Goal: Task Accomplishment & Management: Manage account settings

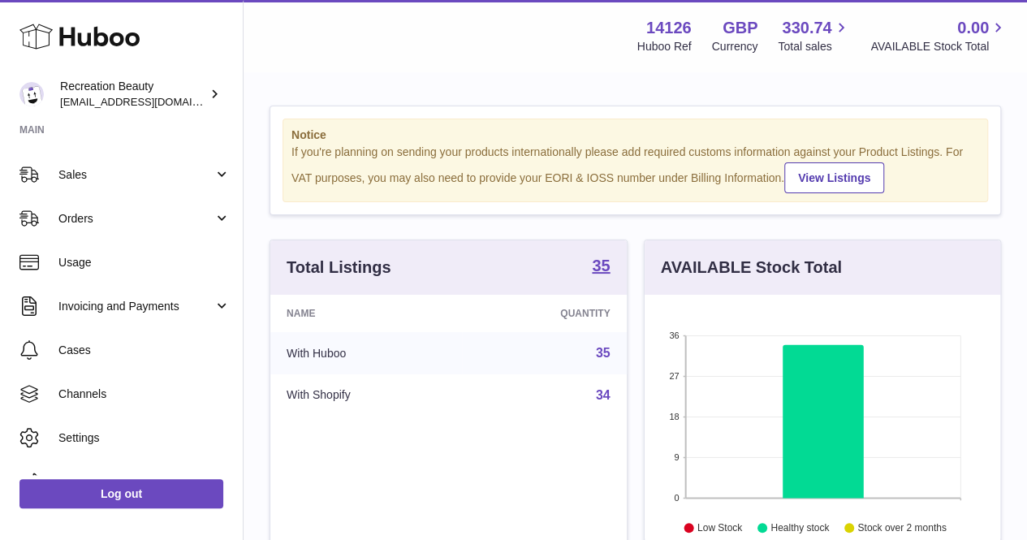
scroll to position [153, 0]
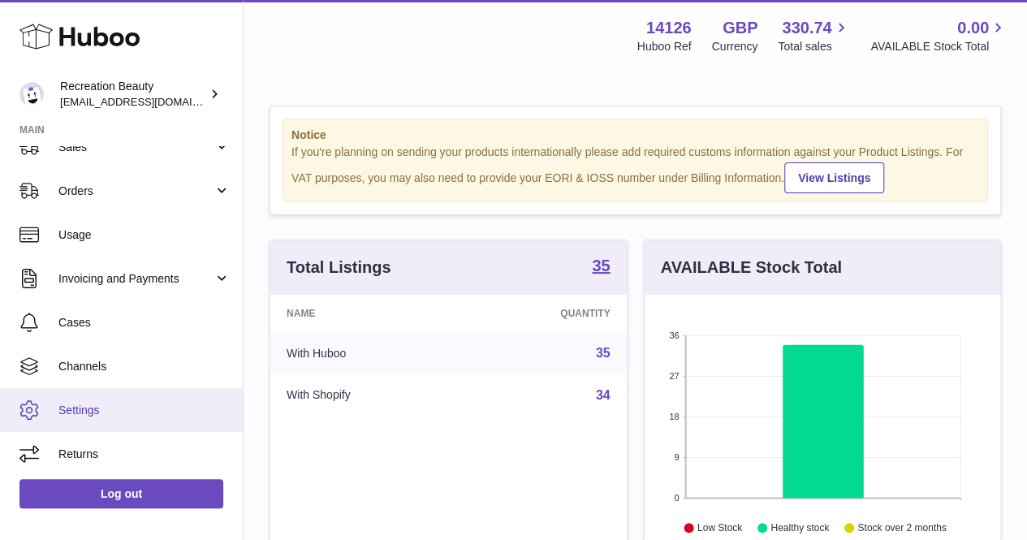
click at [135, 400] on link "Settings" at bounding box center [121, 410] width 243 height 44
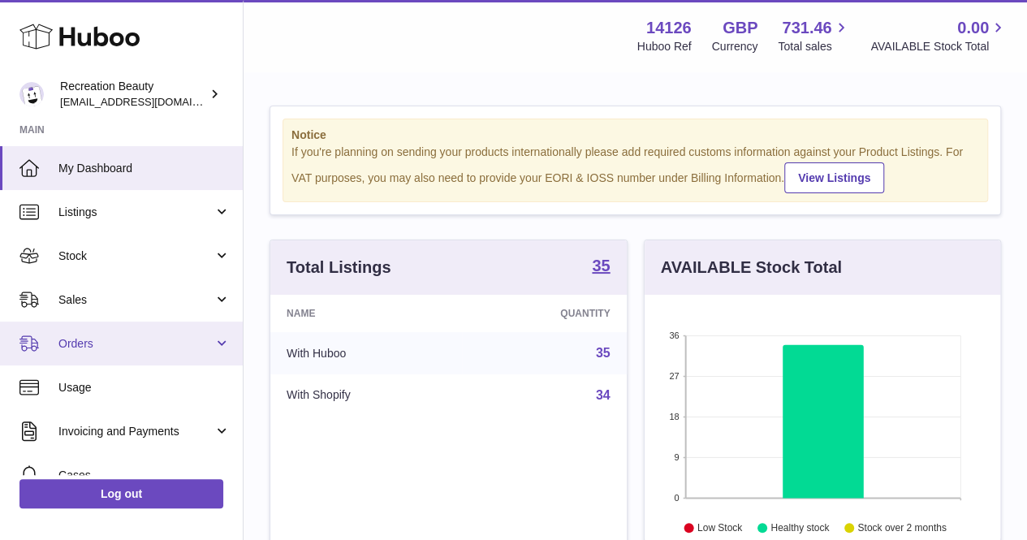
scroll to position [153, 0]
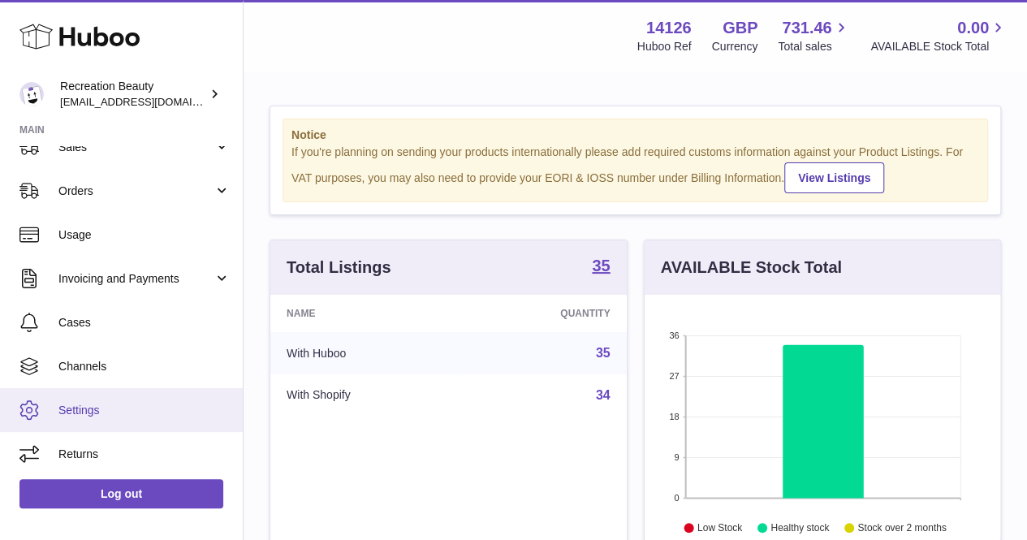
click at [136, 411] on span "Settings" at bounding box center [144, 410] width 172 height 15
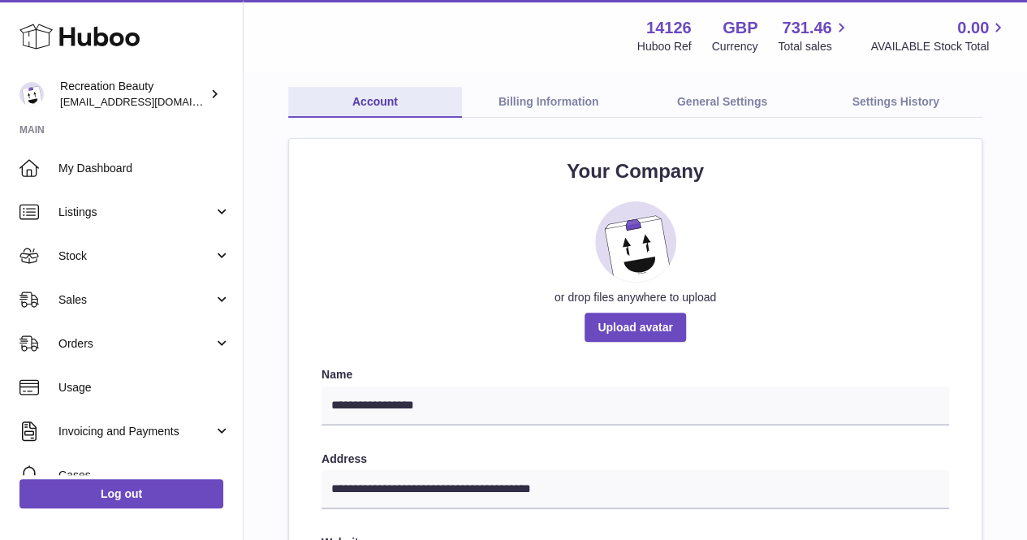
scroll to position [75, 0]
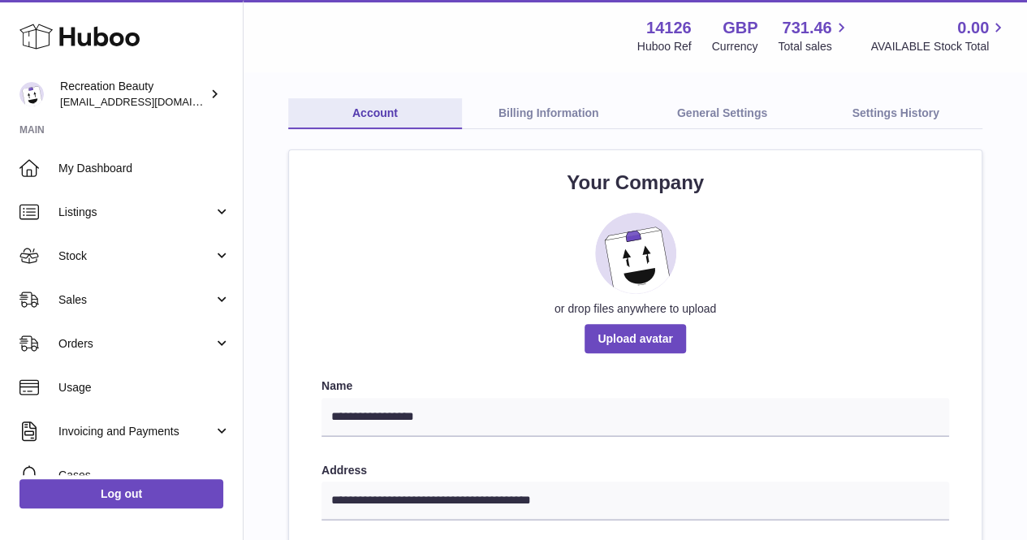
click at [759, 118] on link "General Settings" at bounding box center [723, 113] width 174 height 31
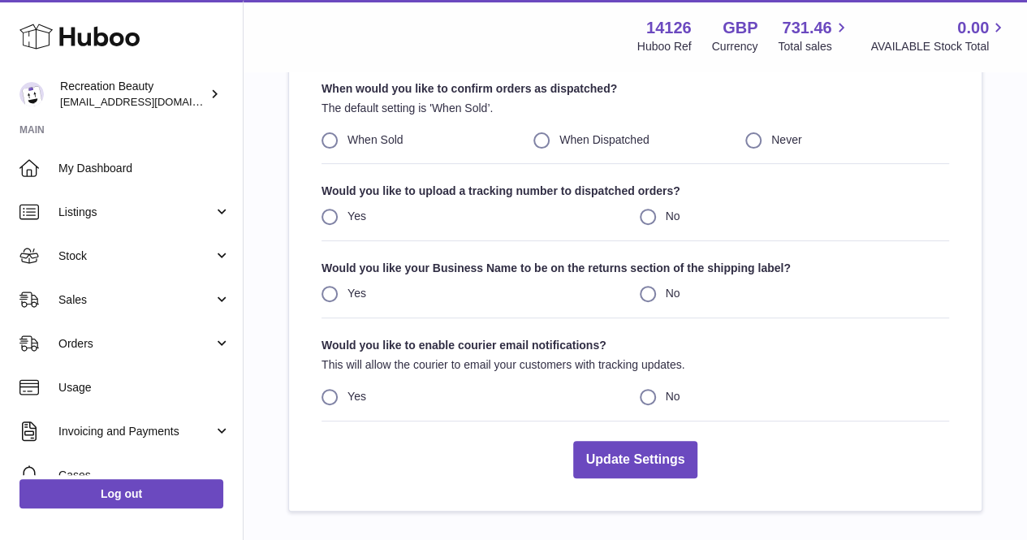
scroll to position [109, 0]
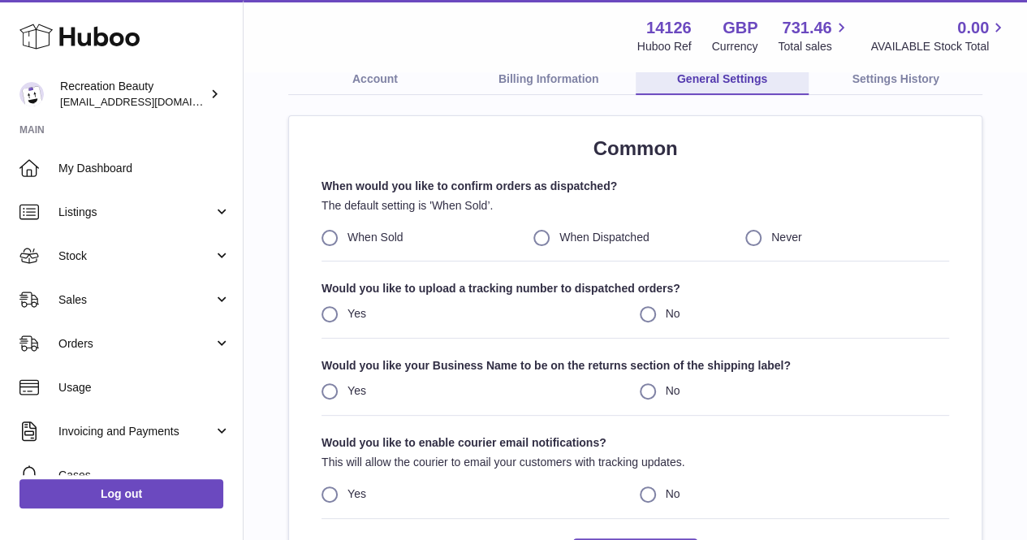
click at [559, 78] on link "Billing Information" at bounding box center [549, 79] width 174 height 31
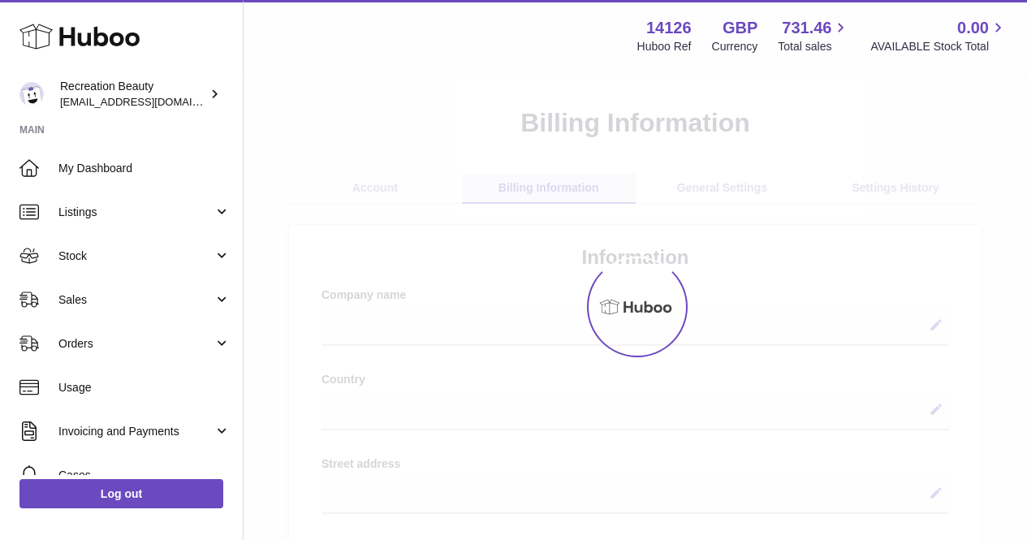
select select
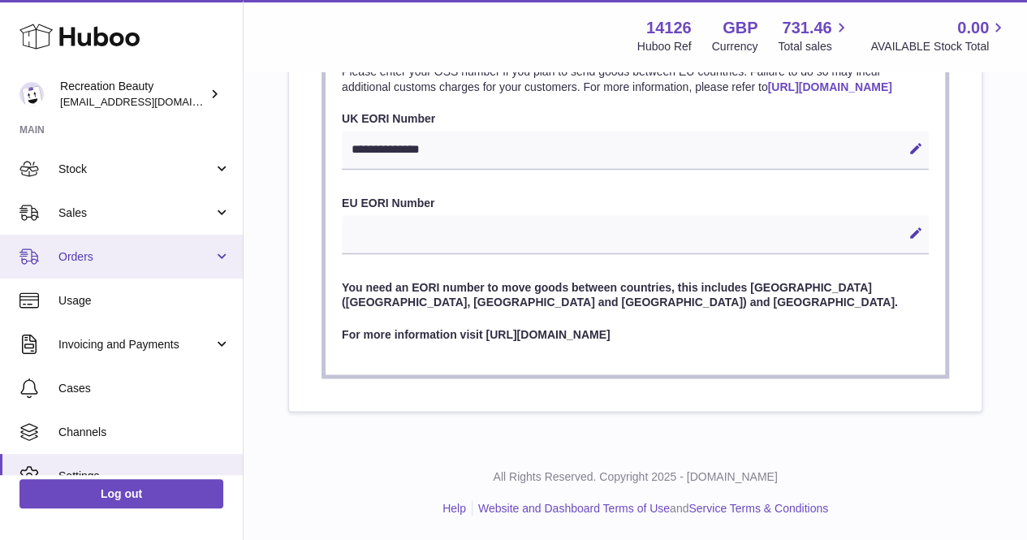
scroll to position [91, 0]
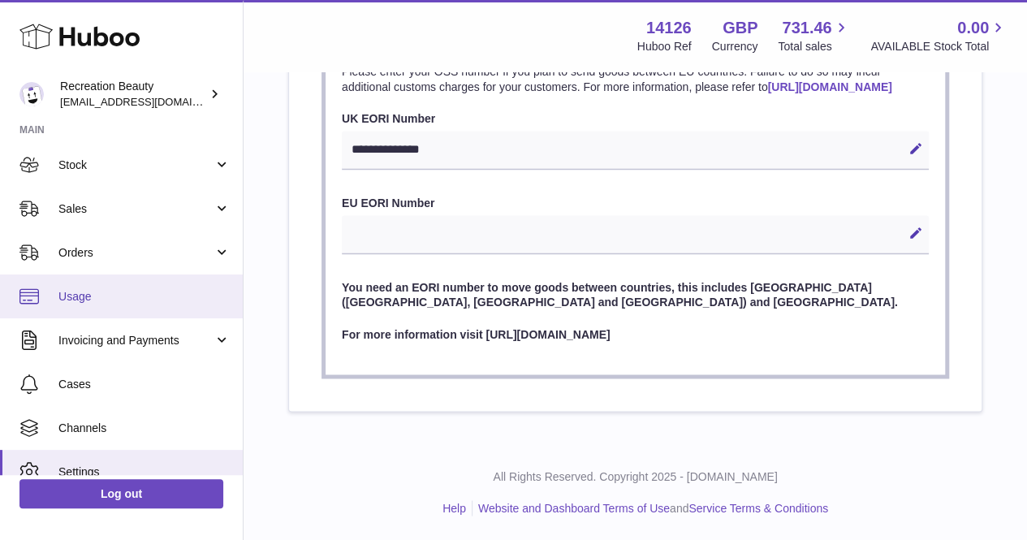
click at [149, 295] on span "Usage" at bounding box center [144, 296] width 172 height 15
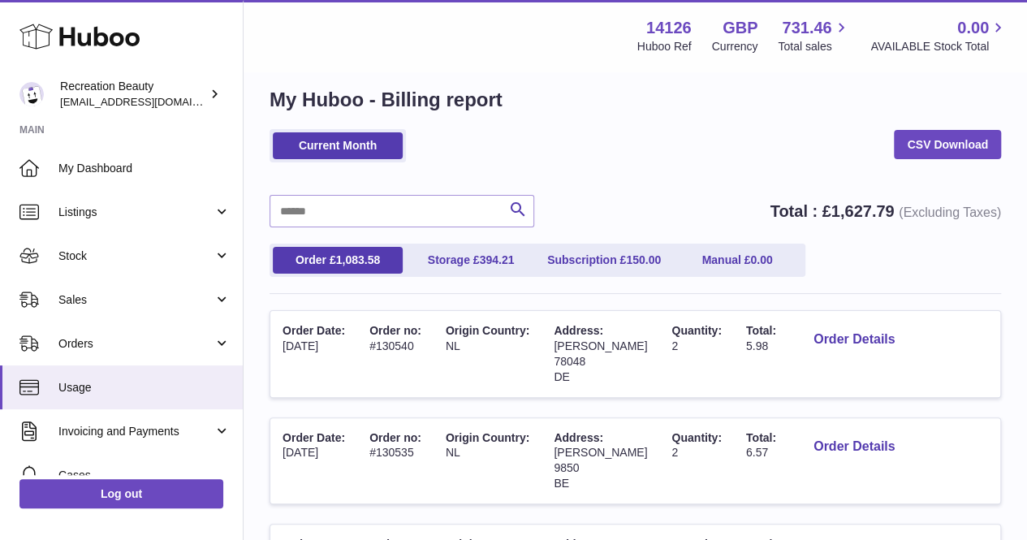
scroll to position [13, 0]
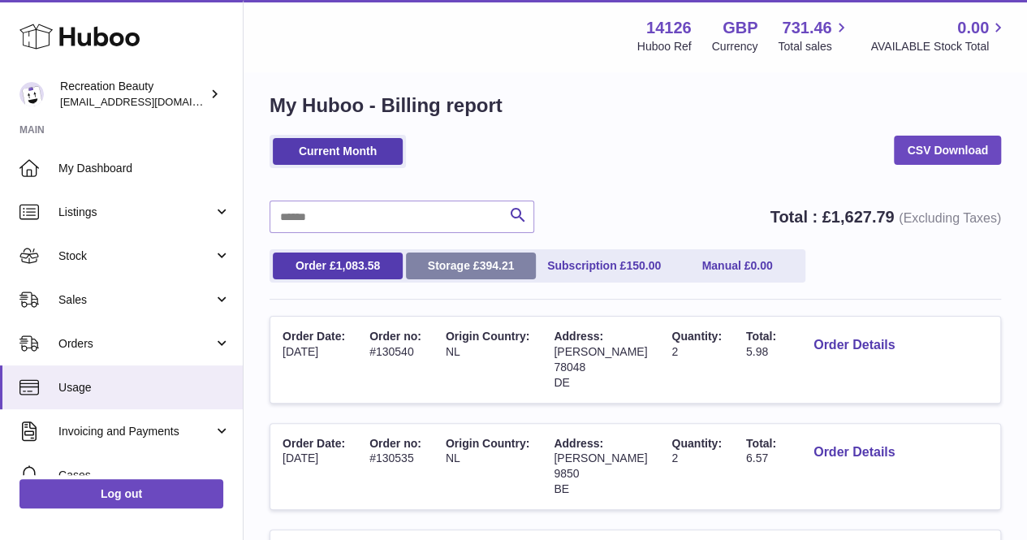
click at [447, 272] on link "Storage £ 394.21" at bounding box center [471, 266] width 130 height 27
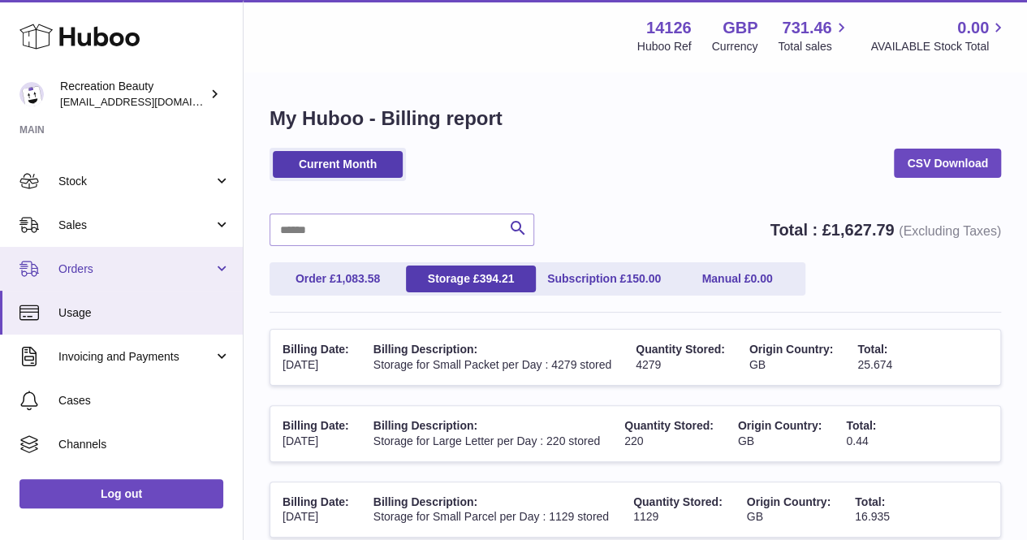
scroll to position [153, 0]
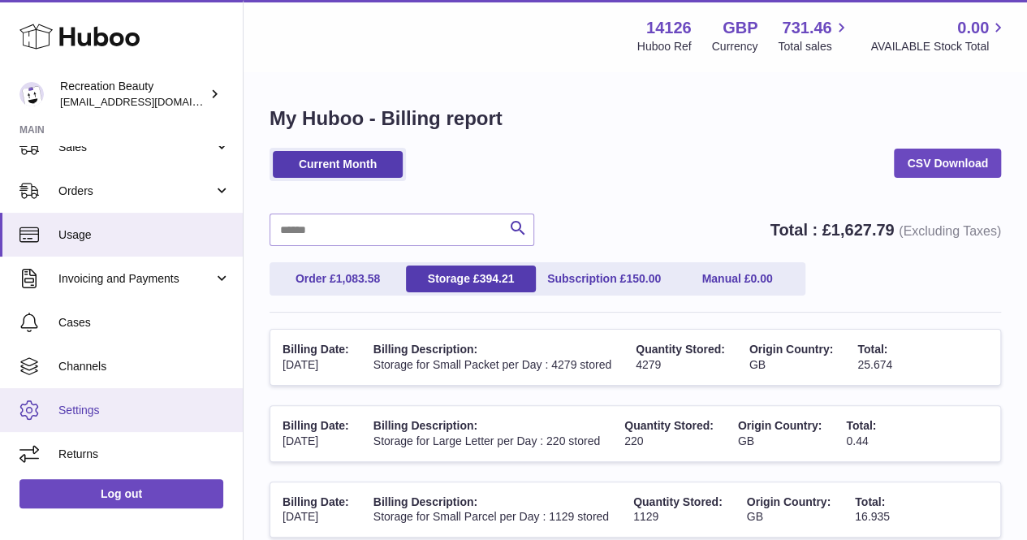
click at [122, 408] on span "Settings" at bounding box center [144, 410] width 172 height 15
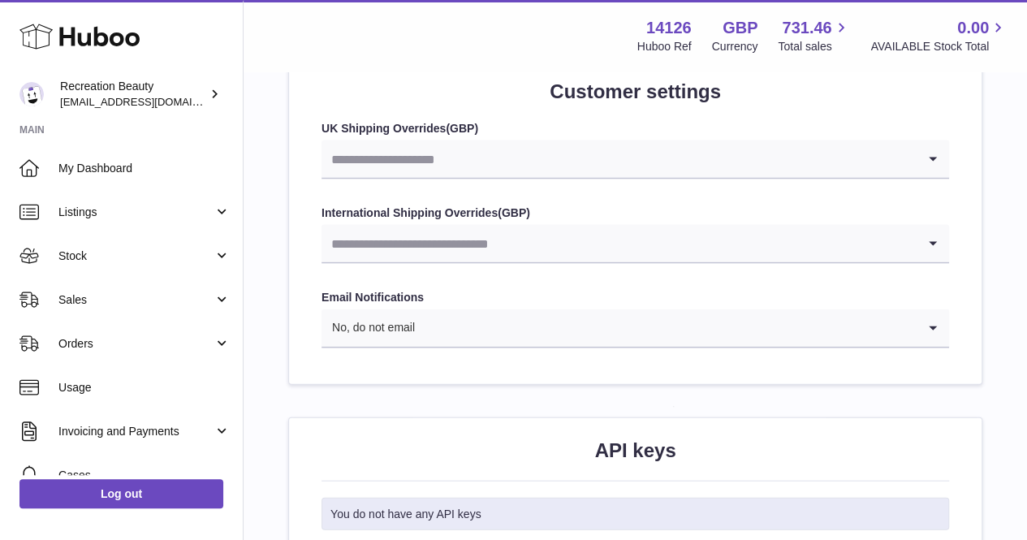
scroll to position [1627, 0]
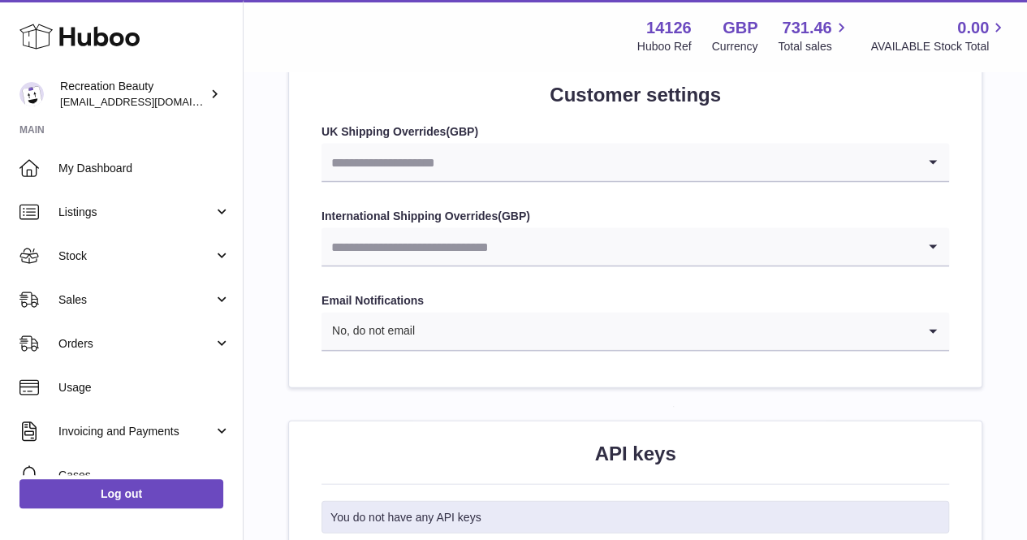
click at [637, 150] on input "Search for option" at bounding box center [619, 162] width 595 height 37
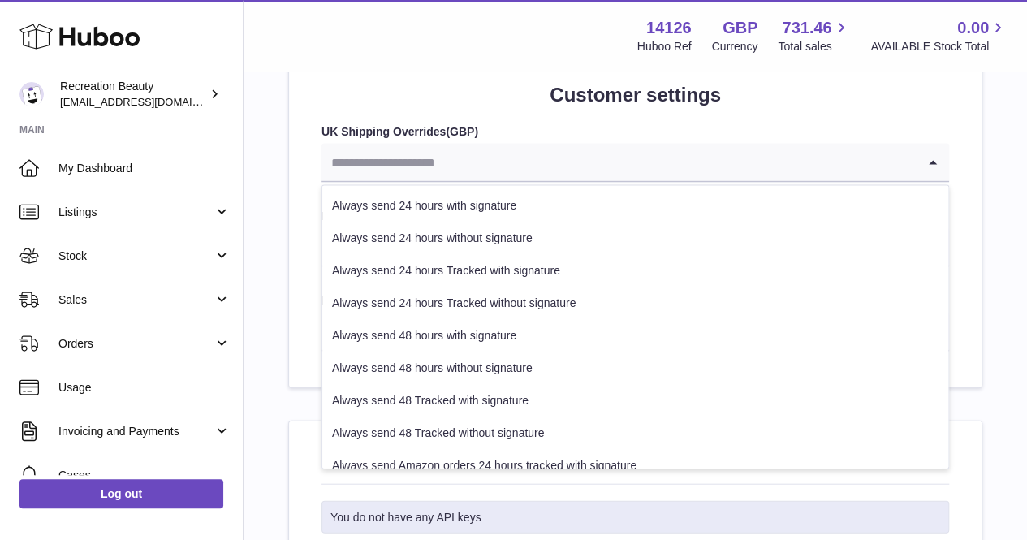
click at [483, 97] on h2 "Customer settings" at bounding box center [636, 95] width 628 height 26
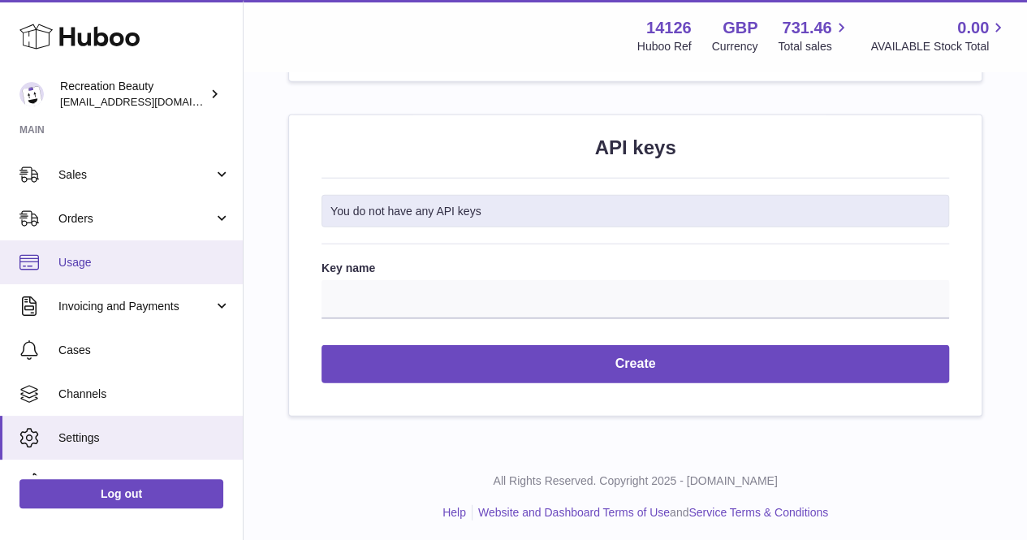
scroll to position [153, 0]
